Goal: Navigation & Orientation: Find specific page/section

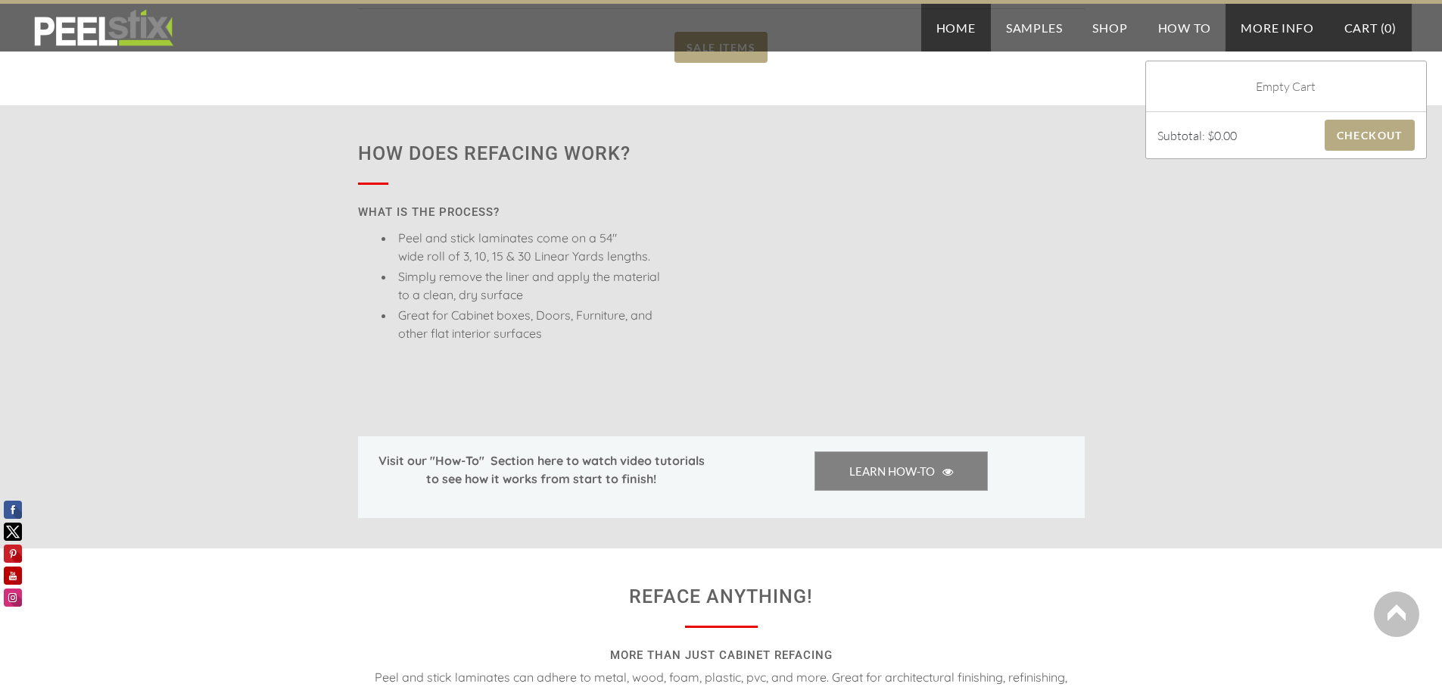
scroll to position [1211, 0]
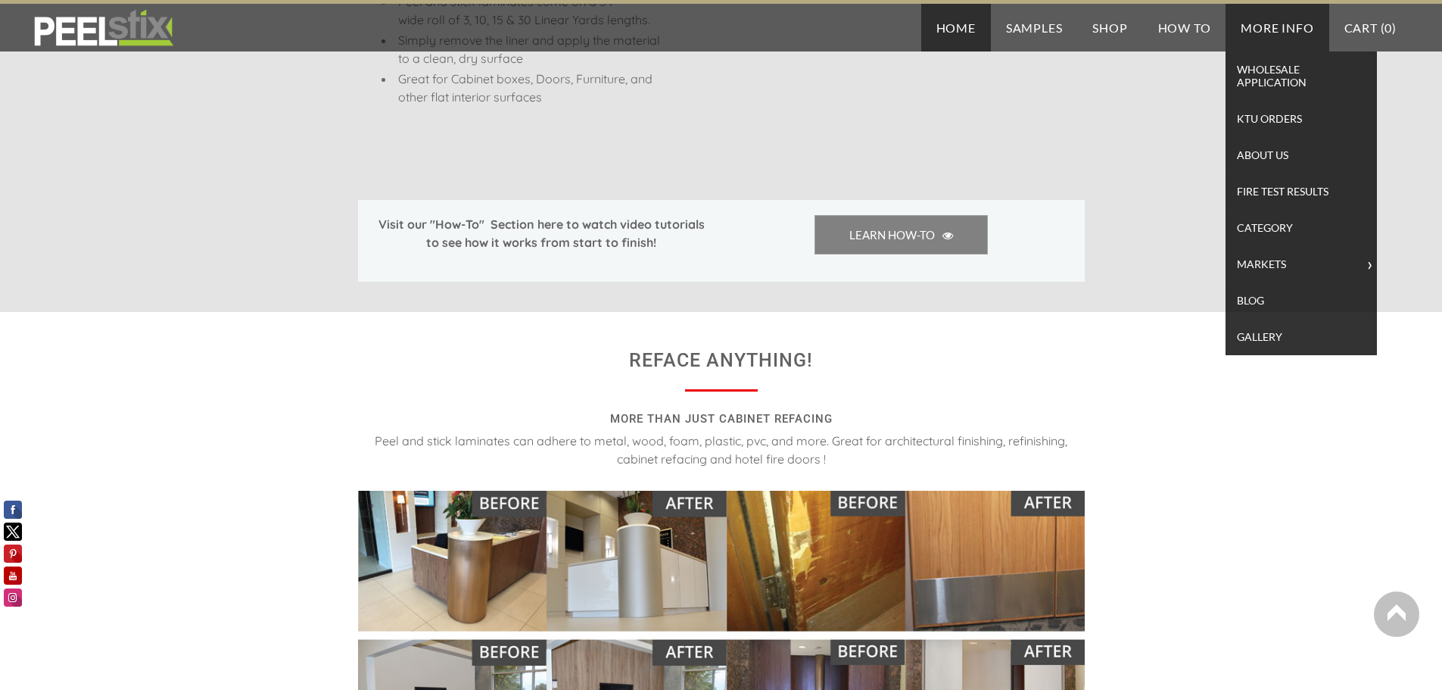
click at [1251, 20] on link "More Info" at bounding box center [1277, 28] width 103 height 48
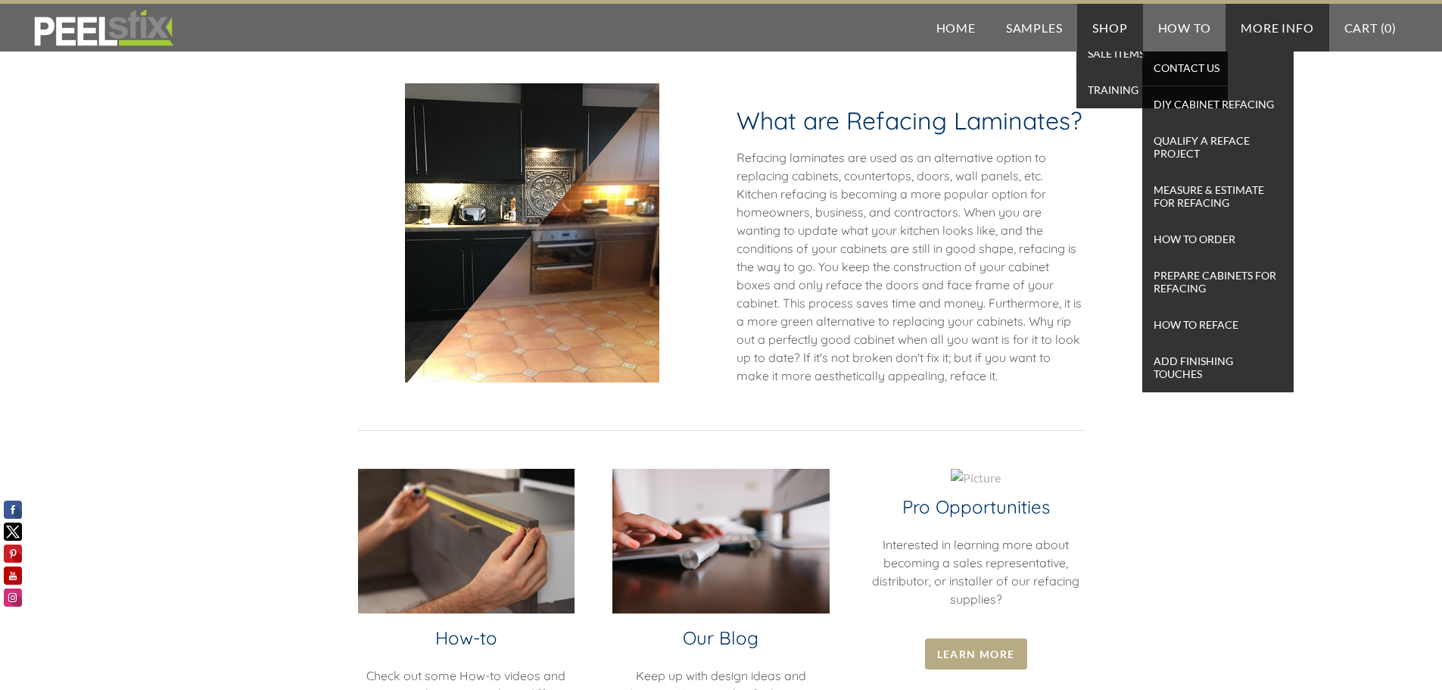
click at [1109, 30] on link "Shop" at bounding box center [1109, 28] width 65 height 48
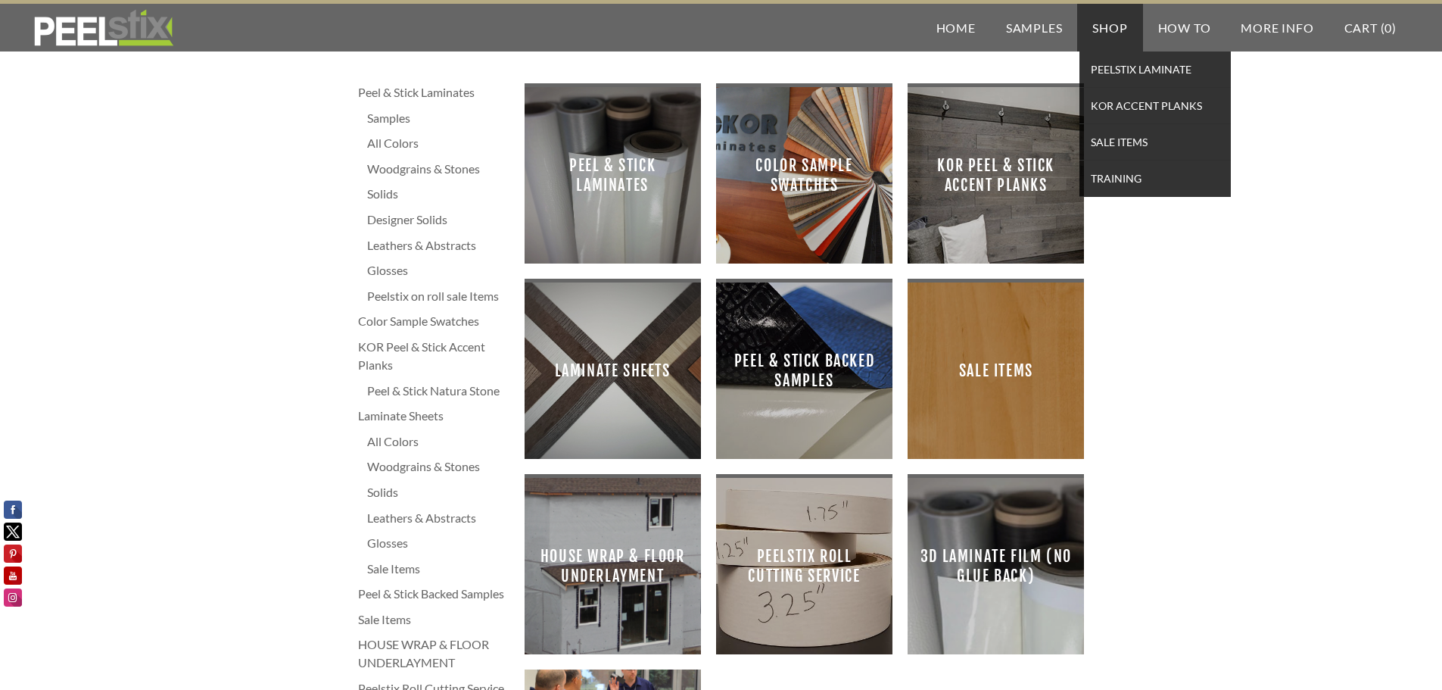
scroll to position [371, 0]
